Goal: Information Seeking & Learning: Find contact information

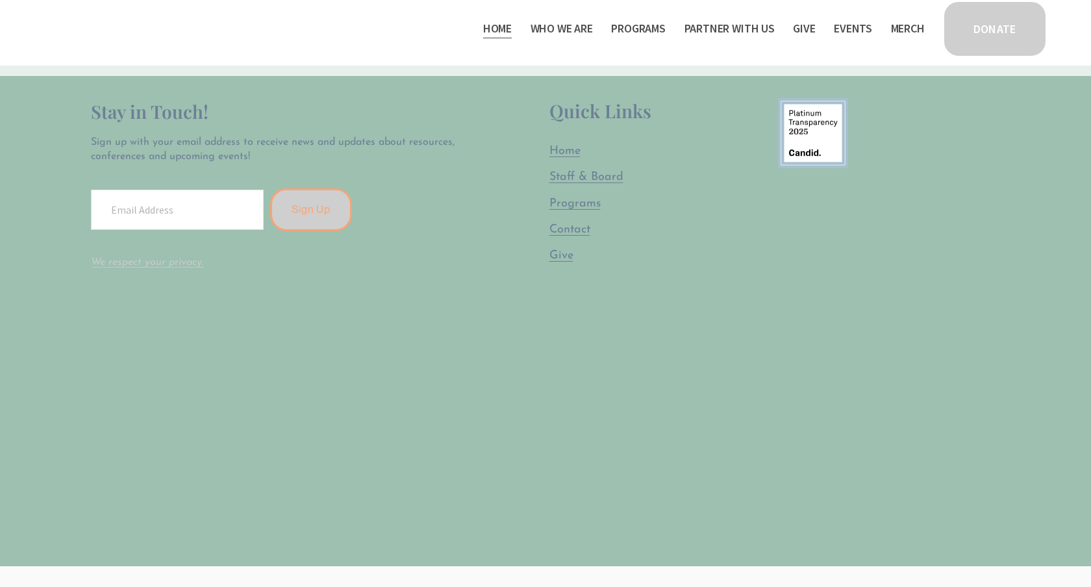
scroll to position [3714, 0]
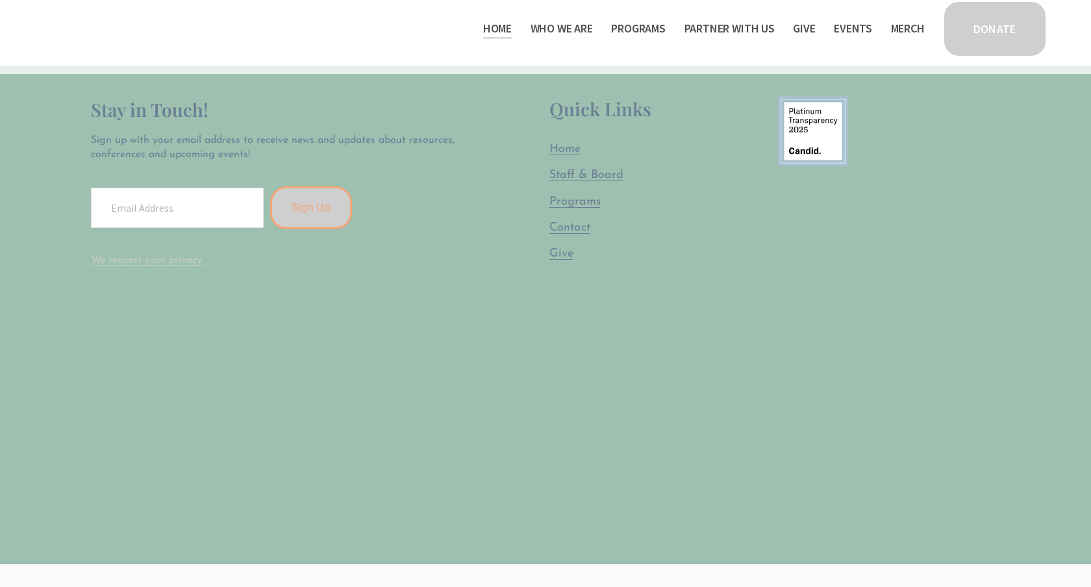
click at [576, 196] on span "Programs" at bounding box center [575, 202] width 51 height 12
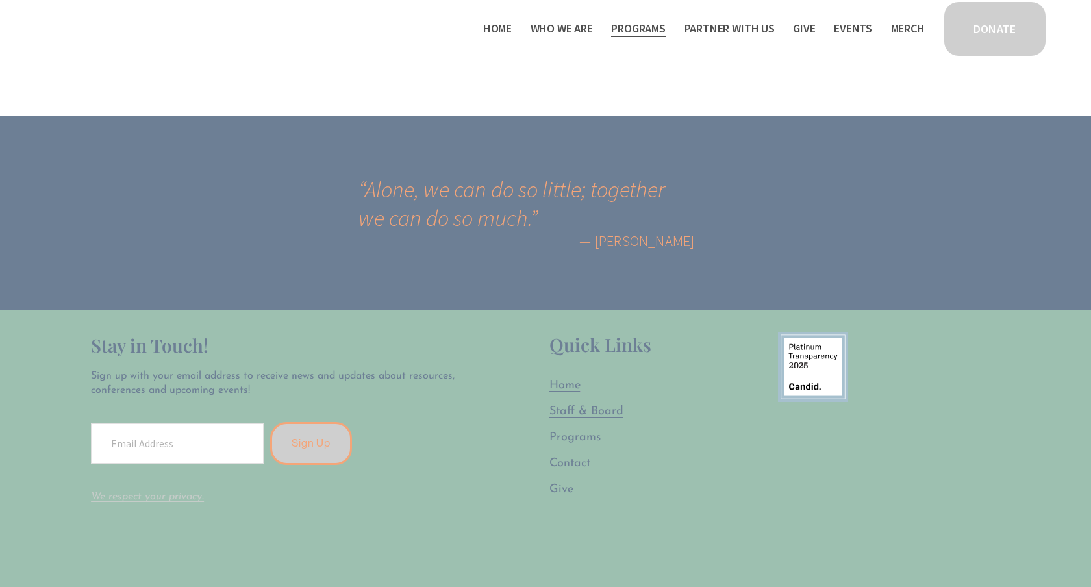
scroll to position [2502, 0]
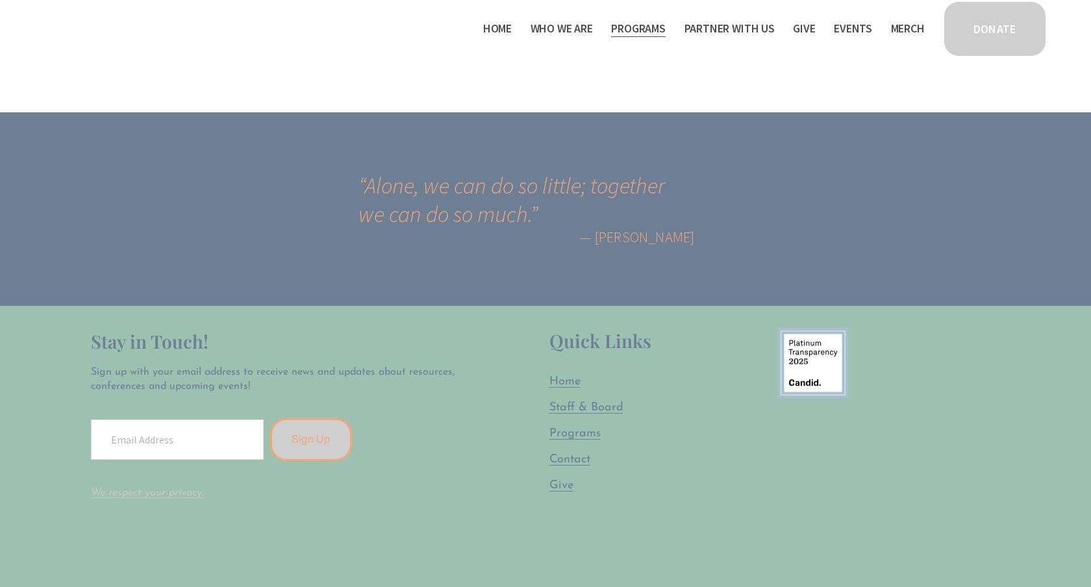
click at [578, 402] on span "Staff & Board" at bounding box center [587, 408] width 74 height 12
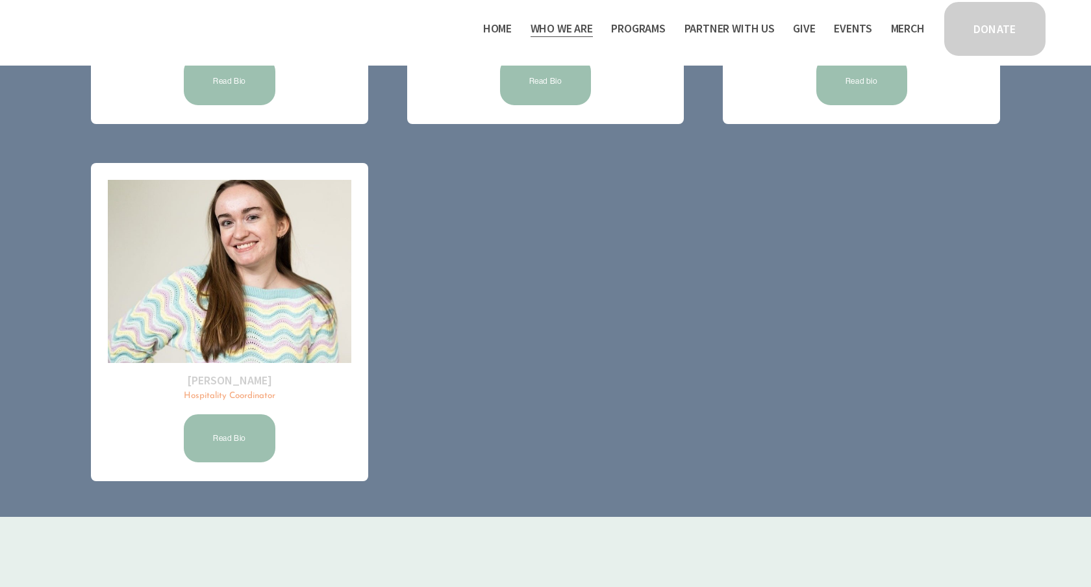
scroll to position [446, 0]
